Goal: Download file/media

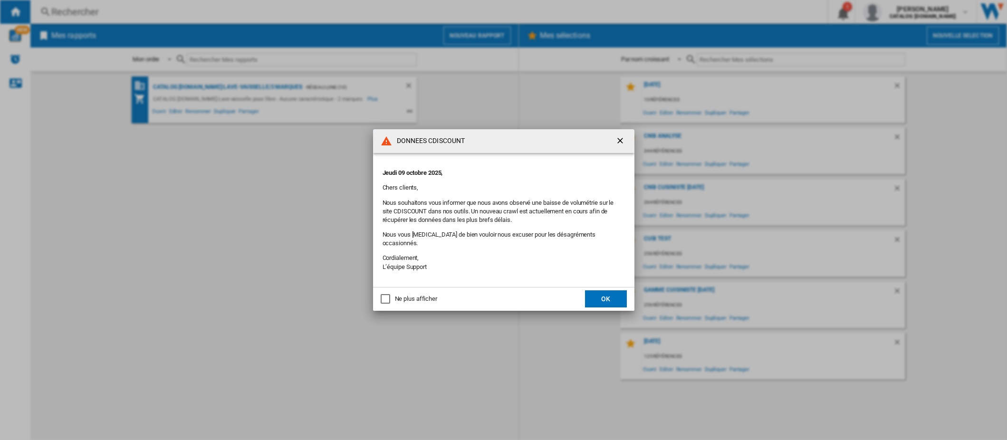
click at [602, 298] on button "OK" at bounding box center [606, 298] width 42 height 17
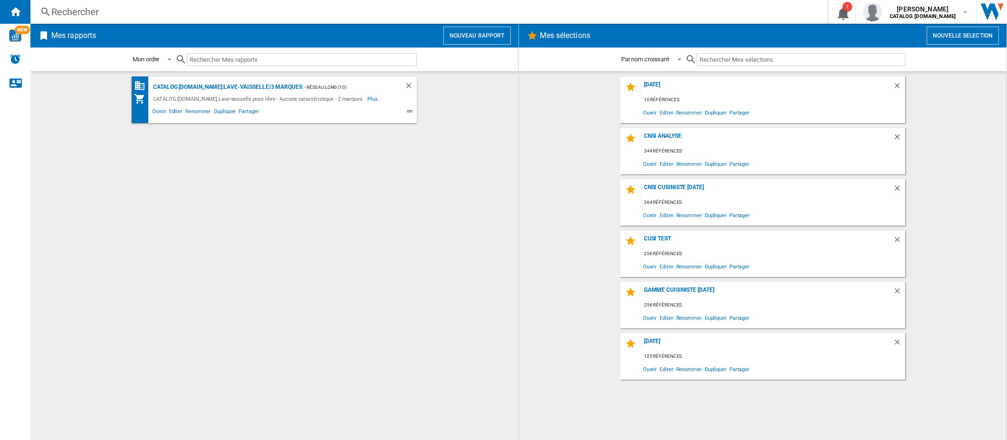
click at [481, 36] on button "Nouveau rapport" at bounding box center [476, 36] width 67 height 18
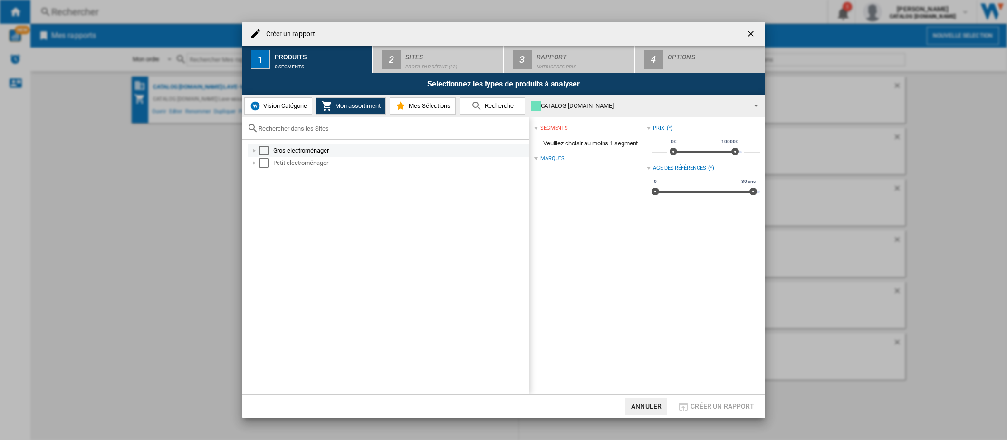
click at [266, 150] on div "Select" at bounding box center [264, 151] width 10 height 10
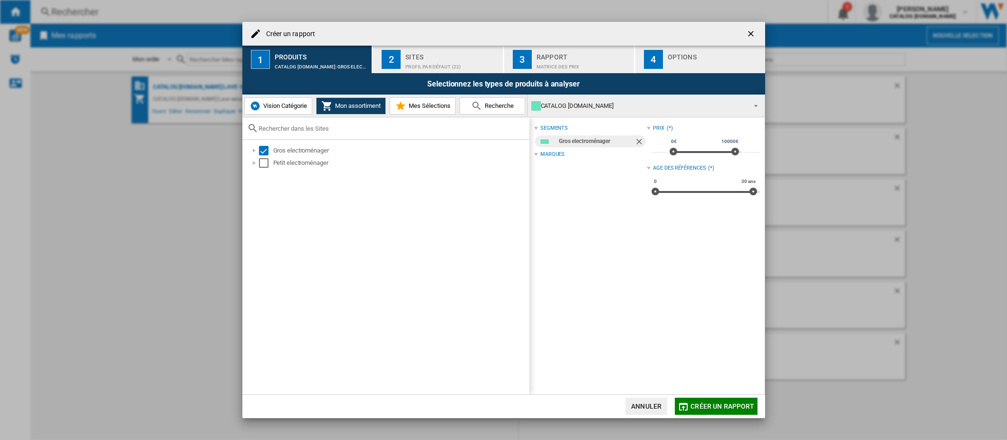
click at [700, 407] on span "Créer un rapport" at bounding box center [723, 407] width 64 height 8
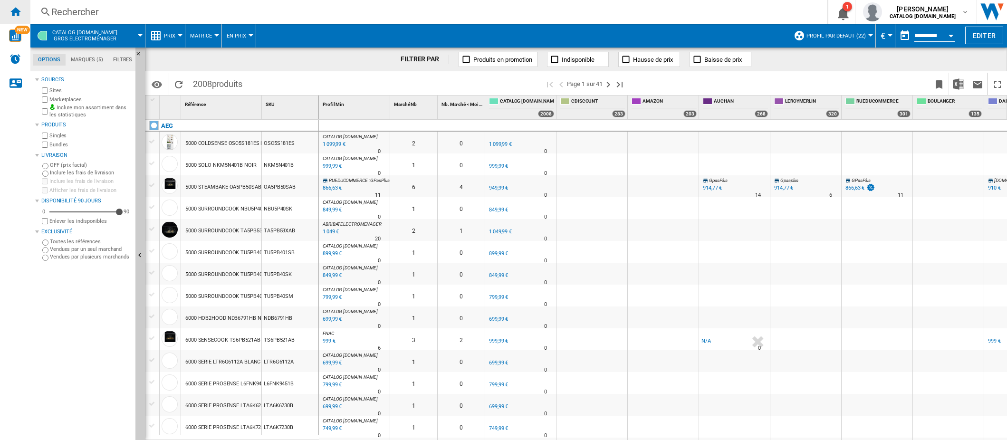
click at [17, 11] on ng-md-icon "Accueil" at bounding box center [15, 11] width 11 height 11
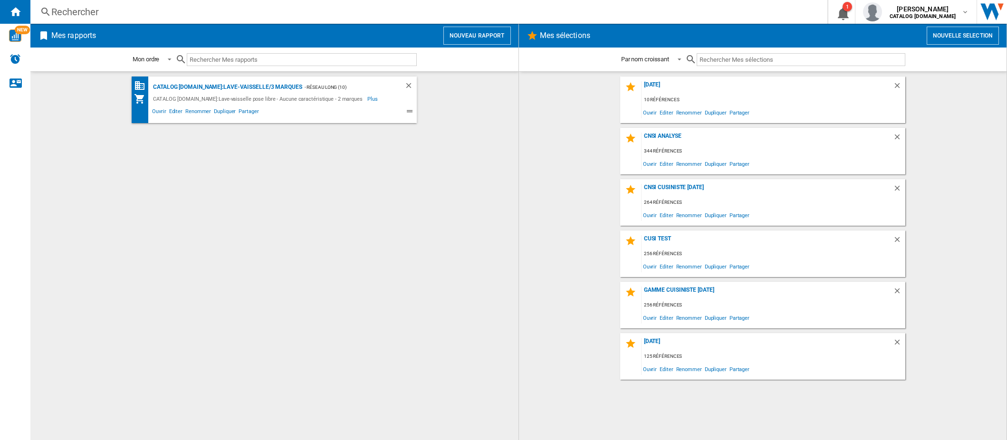
click at [467, 34] on button "Nouveau rapport" at bounding box center [476, 36] width 67 height 18
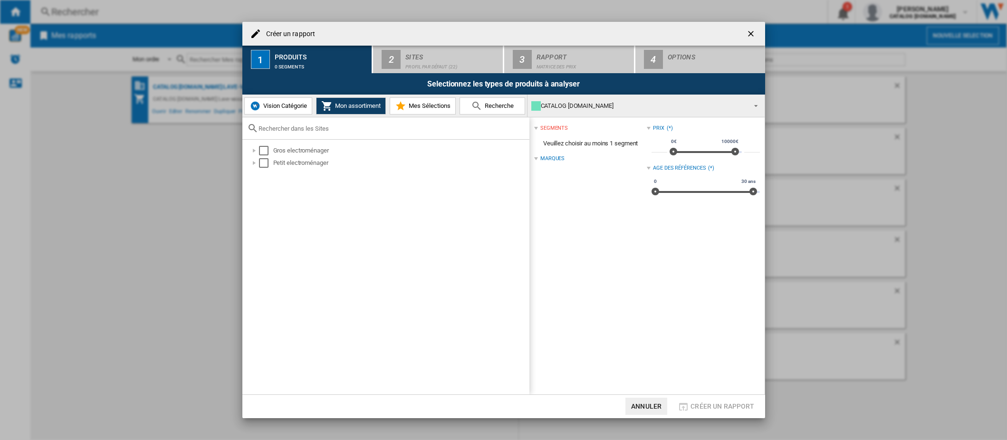
click at [420, 107] on span "Mes Sélections" at bounding box center [428, 105] width 44 height 7
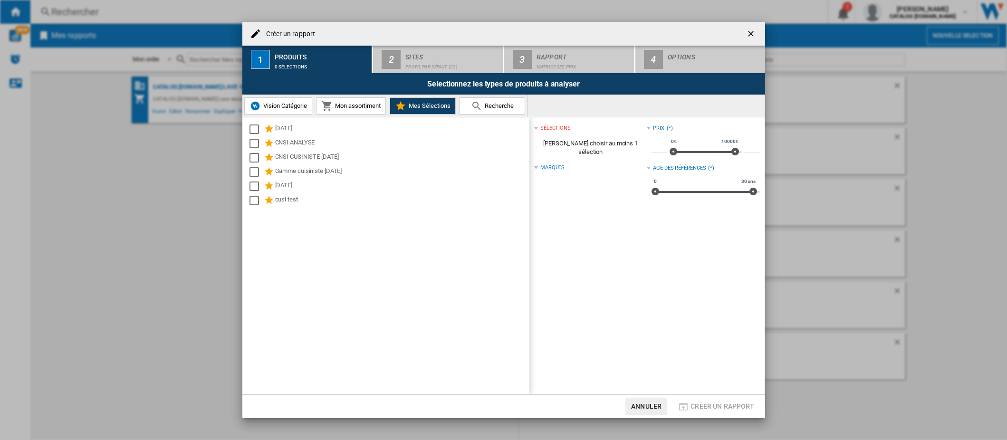
click at [748, 33] on ng-md-icon "getI18NText('BUTTONS.CLOSE_DIALOG')" at bounding box center [751, 34] width 11 height 11
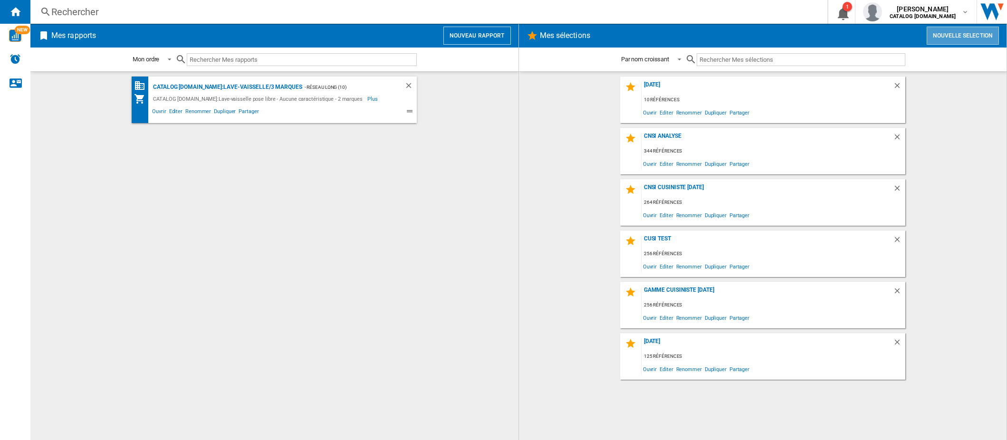
click at [946, 36] on button "Nouvelle selection" at bounding box center [963, 36] width 72 height 18
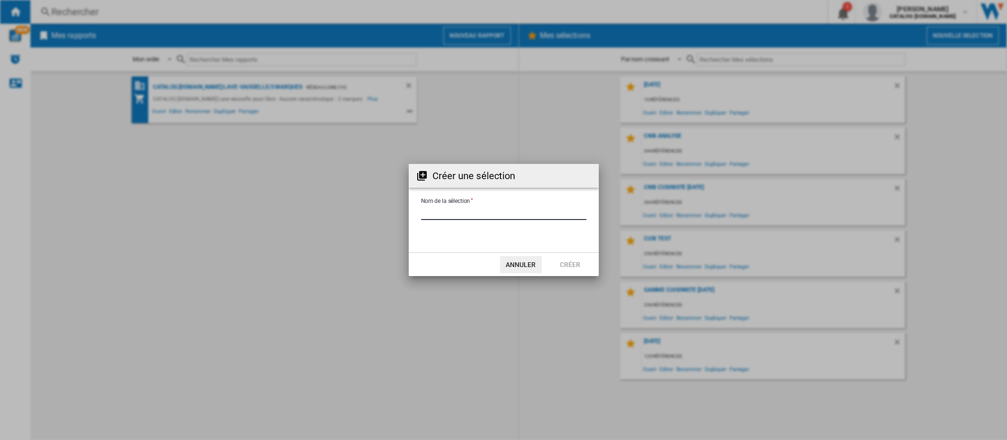
click at [470, 211] on input "Nom de la sélection" at bounding box center [503, 213] width 165 height 14
type input "**********"
click at [574, 265] on button "Créer" at bounding box center [570, 264] width 42 height 17
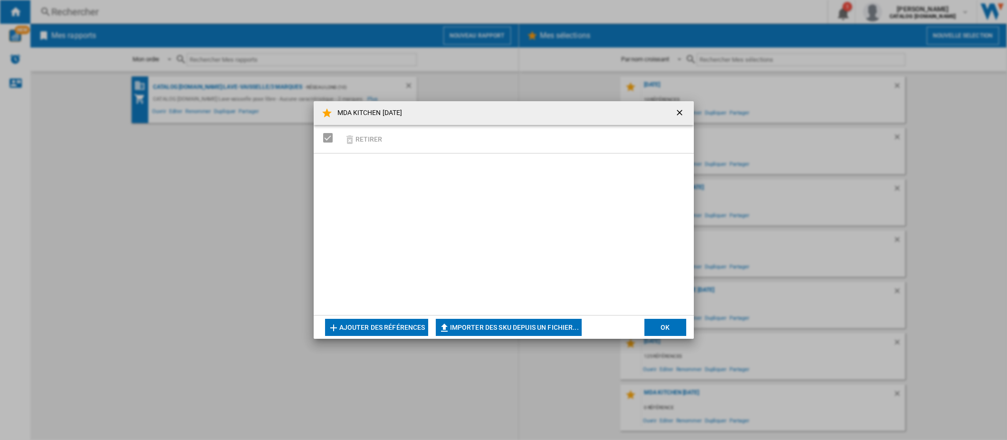
click at [460, 328] on button "Importer des SKU depuis un fichier..." at bounding box center [509, 327] width 146 height 17
type input "**********"
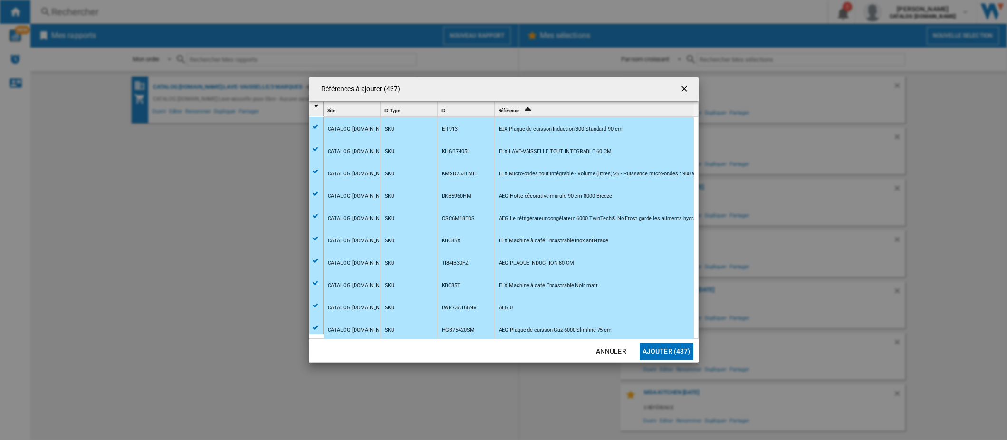
click at [648, 351] on button "Ajouter (437)" at bounding box center [667, 351] width 54 height 17
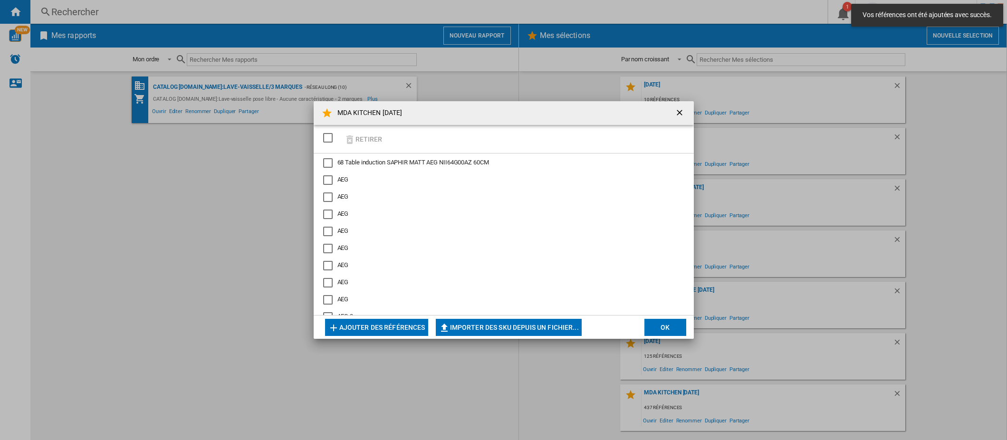
click at [652, 330] on button "OK" at bounding box center [665, 327] width 42 height 17
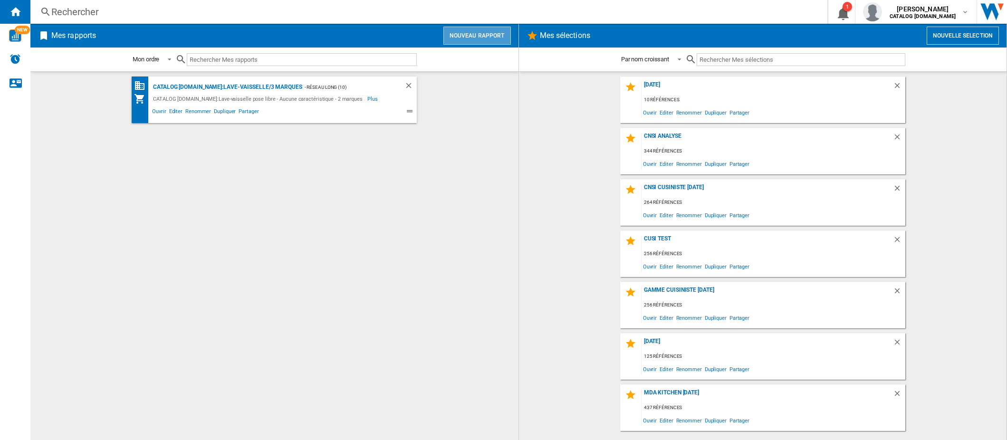
click at [487, 38] on button "Nouveau rapport" at bounding box center [476, 36] width 67 height 18
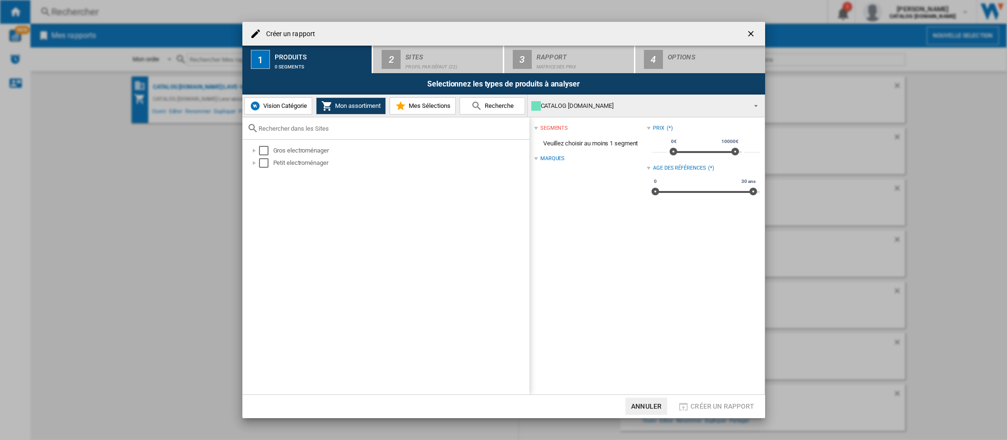
click at [419, 108] on span "Mes Sélections" at bounding box center [428, 105] width 44 height 7
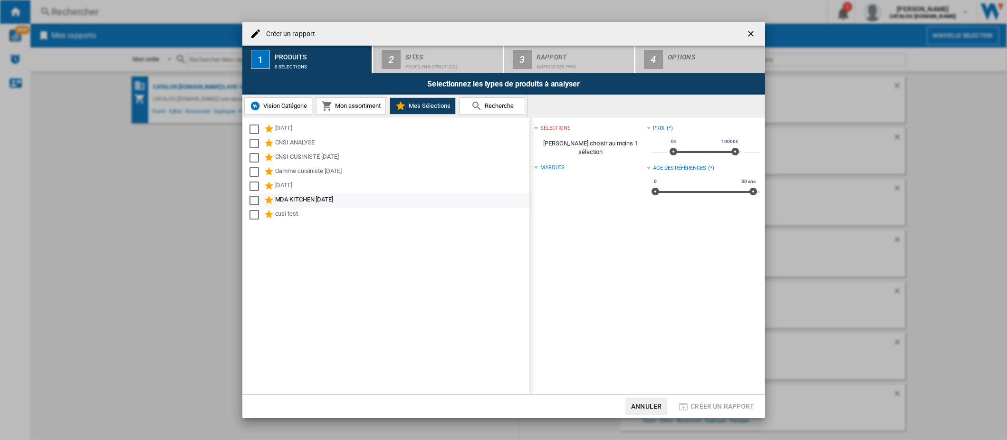
click at [256, 200] on div "Select" at bounding box center [255, 201] width 10 height 10
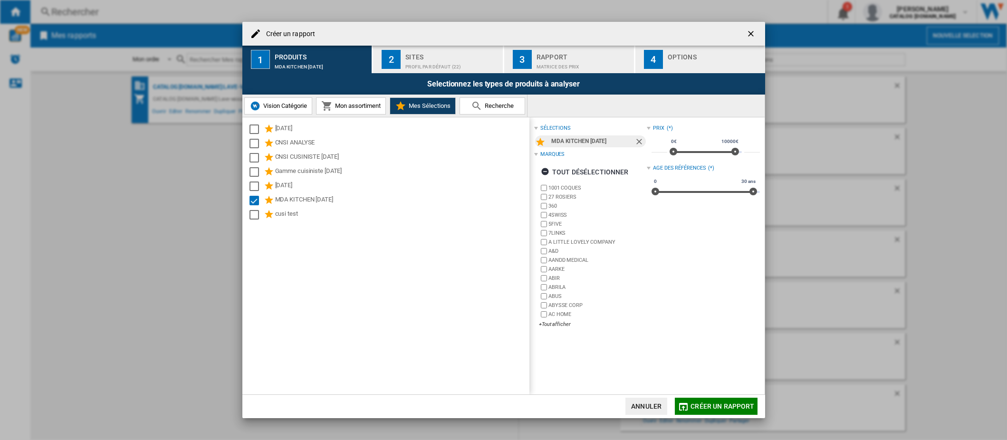
click at [700, 403] on span "Créer un rapport" at bounding box center [723, 407] width 64 height 8
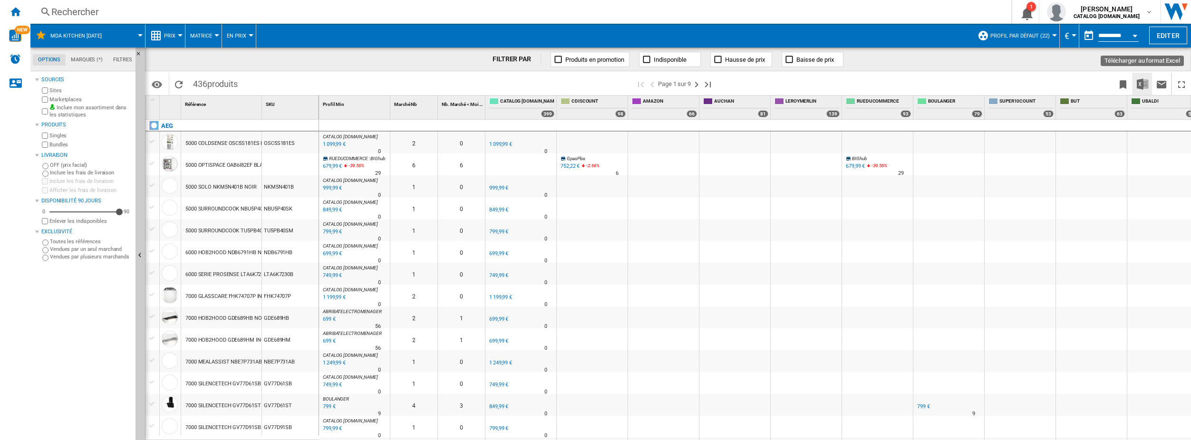
click at [1007, 82] on img "Télécharger au format Excel" at bounding box center [1141, 83] width 11 height 11
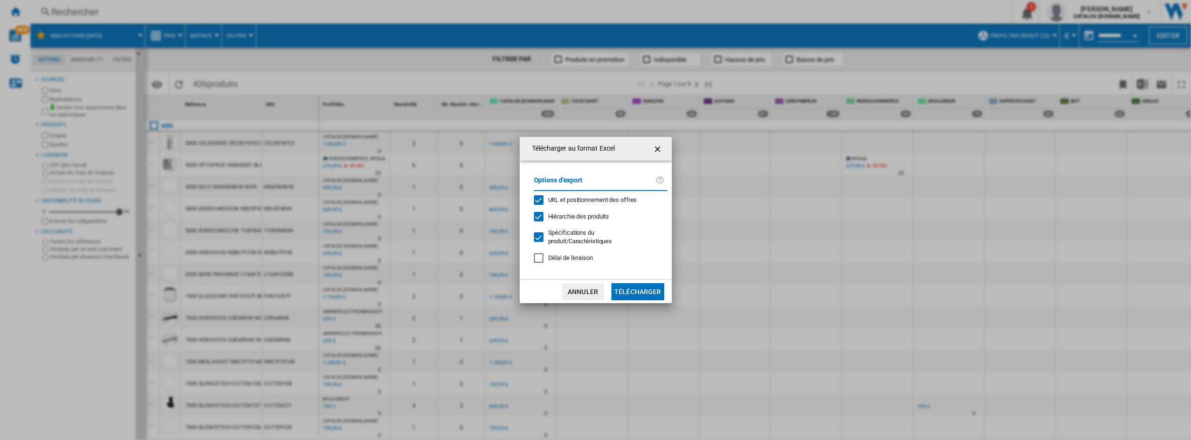
click at [639, 291] on button "Télécharger" at bounding box center [637, 291] width 53 height 17
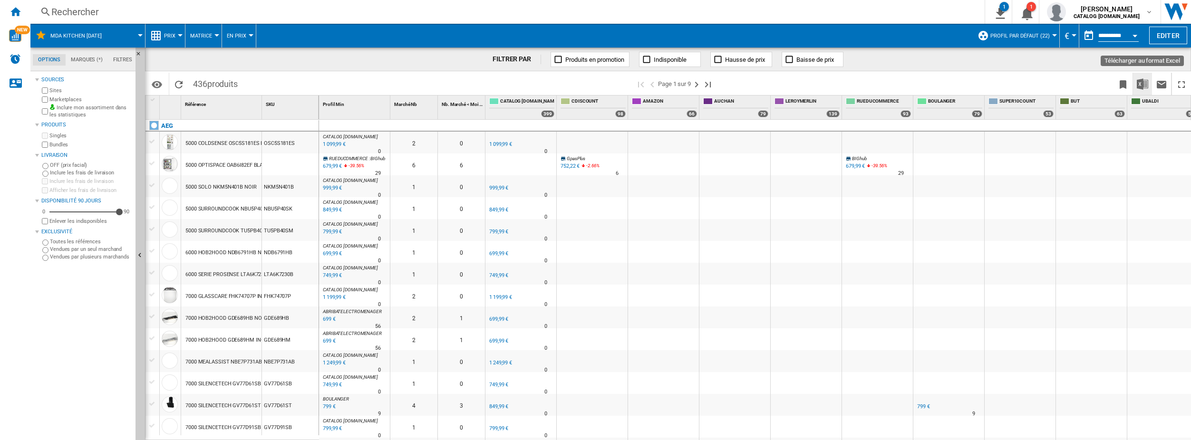
click at [1007, 83] on img "Télécharger au format Excel" at bounding box center [1141, 83] width 11 height 11
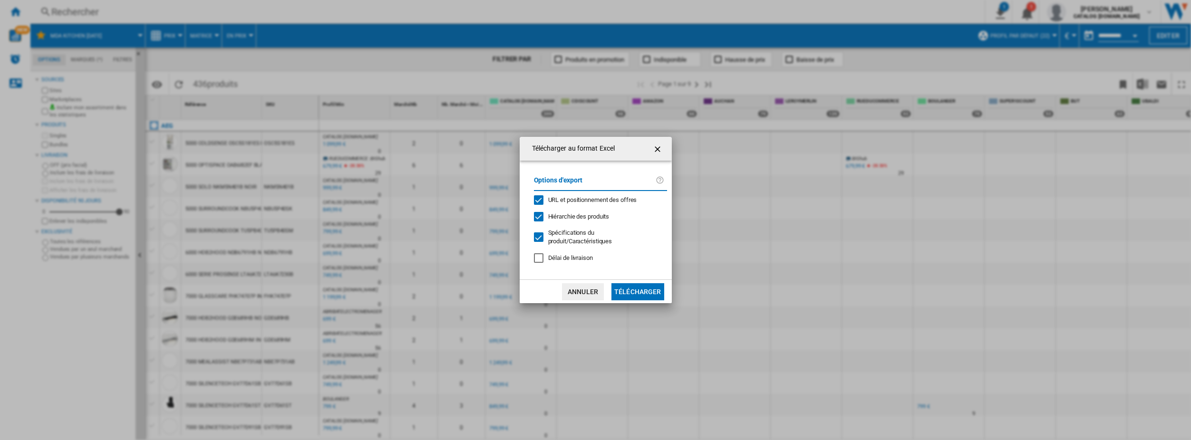
click at [630, 289] on button "Télécharger" at bounding box center [637, 291] width 53 height 17
